Goal: Transaction & Acquisition: Subscribe to service/newsletter

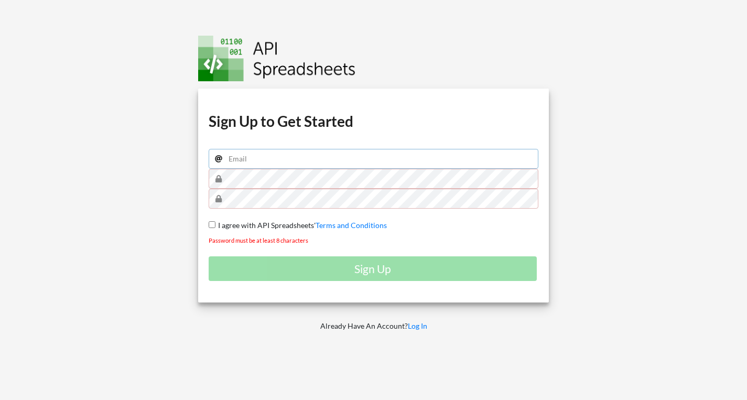
click at [349, 155] on input "email" at bounding box center [374, 159] width 330 height 20
type input "prithvi.subramaniam@gmail.com"
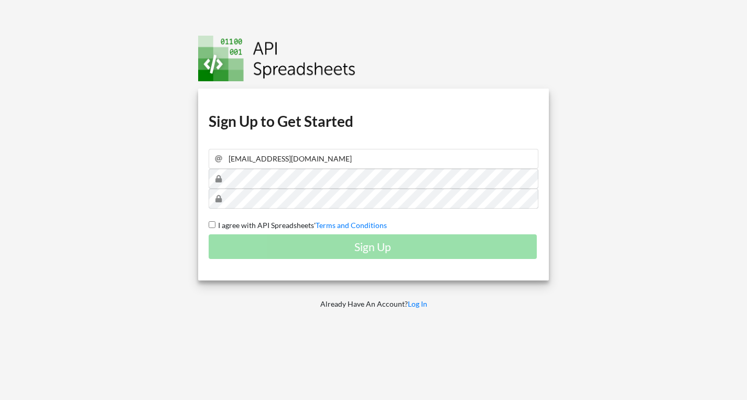
click at [210, 226] on input "I agree with API Spreadsheets' Terms and Conditions" at bounding box center [212, 224] width 7 height 7
checkbox input "true"
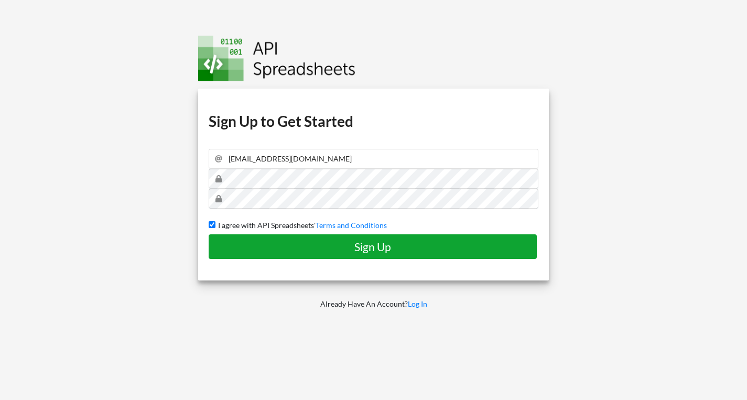
click at [281, 242] on h4 "Sign Up" at bounding box center [373, 246] width 306 height 13
checkbox input "false"
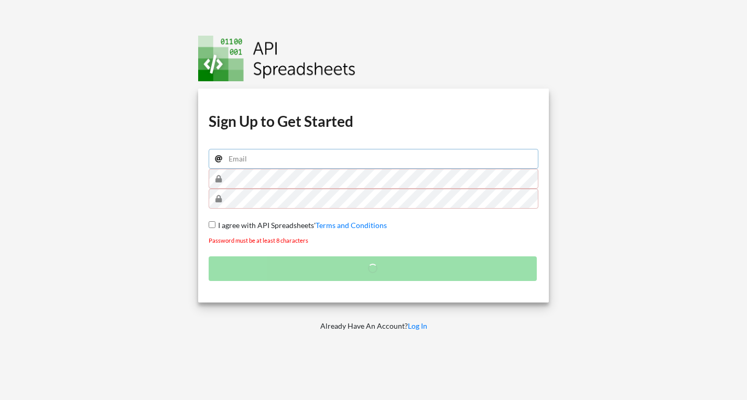
click at [285, 162] on input "email" at bounding box center [374, 159] width 330 height 20
paste input "prithvi.subramaniam@gmail.com"
type input "prithvi.subramaniam@gmail.com"
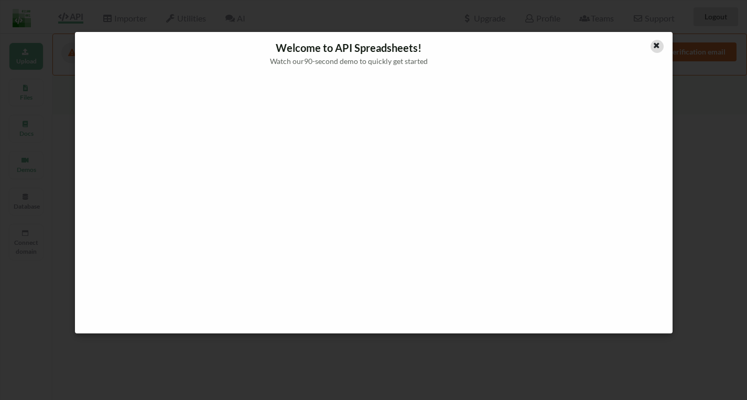
click at [656, 45] on icon at bounding box center [657, 43] width 9 height 7
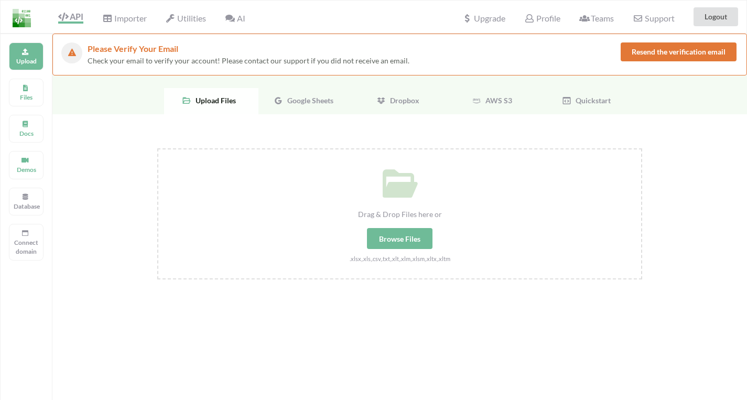
click at [387, 237] on div "Browse Files" at bounding box center [400, 238] width 66 height 21
click at [157, 148] on input "Drag & Drop Files here or Browse Files .xlsx,.xls,.csv,.txt,.xlt,.xlm,.xlsm,.xl…" at bounding box center [157, 148] width 0 height 0
type input "C:\fakepath\SQL Analysis Xls.xlsx"
